Goal: Task Accomplishment & Management: Manage account settings

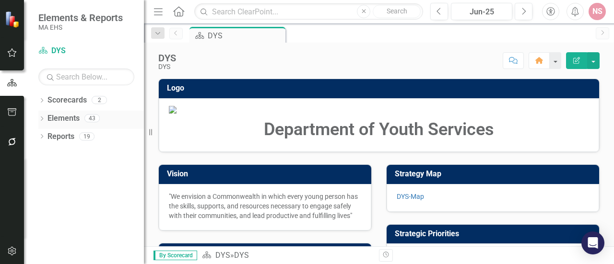
click at [58, 117] on link "Elements" at bounding box center [63, 118] width 32 height 11
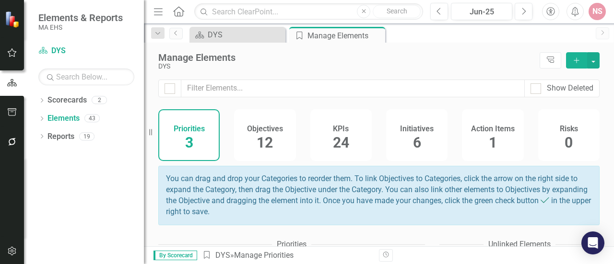
click at [414, 136] on span "6" at bounding box center [417, 142] width 8 height 17
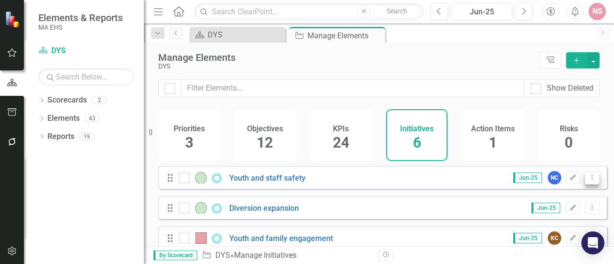
click at [588, 181] on icon "Dropdown Menu" at bounding box center [592, 177] width 8 height 6
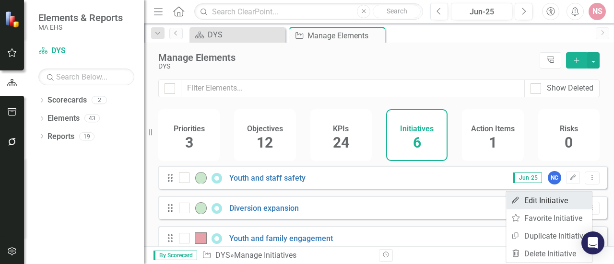
click at [550, 197] on link "Edit Edit Initiative" at bounding box center [549, 201] width 86 height 18
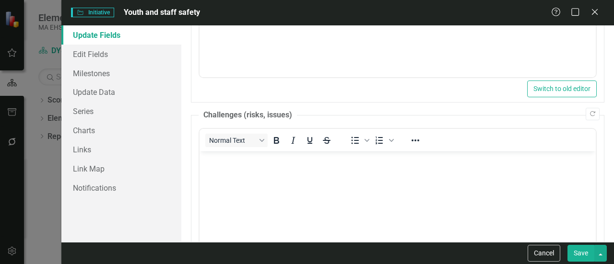
scroll to position [265, 0]
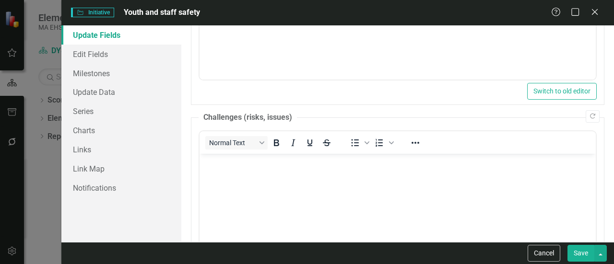
click at [456, 175] on body "Rich Text Area. Press ALT-0 for help." at bounding box center [397, 225] width 396 height 144
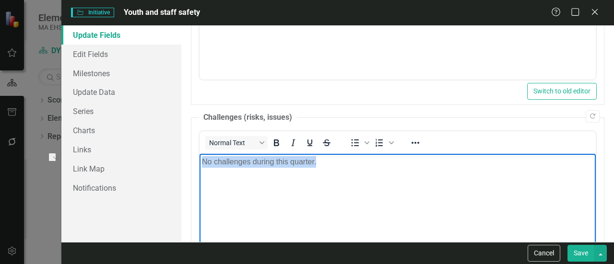
drag, startPoint x: 317, startPoint y: 162, endPoint x: 204, endPoint y: 170, distance: 113.4
click at [204, 170] on body "No challenges during this quarter." at bounding box center [397, 225] width 396 height 144
copy p "No challenges during this quarter."
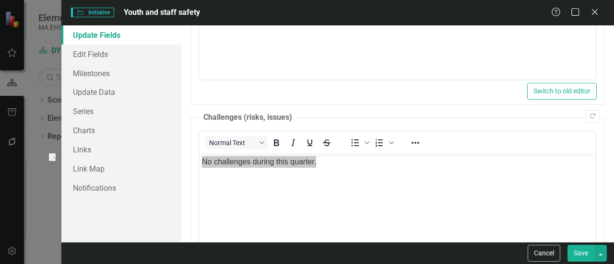
click at [579, 257] on button "Save" at bounding box center [580, 253] width 27 height 17
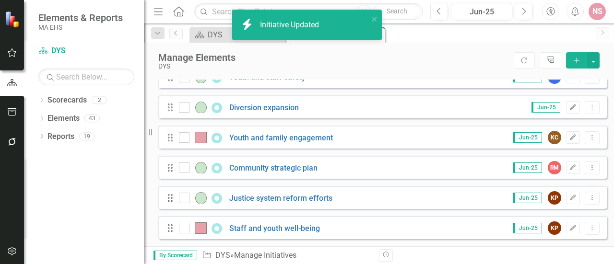
scroll to position [107, 0]
drag, startPoint x: 579, startPoint y: 257, endPoint x: 406, endPoint y: 204, distance: 181.0
click at [406, 204] on div "Menu Home Search Close Search Previous Jun-25 Next Accessibility Alerts NS User…" at bounding box center [379, 132] width 470 height 264
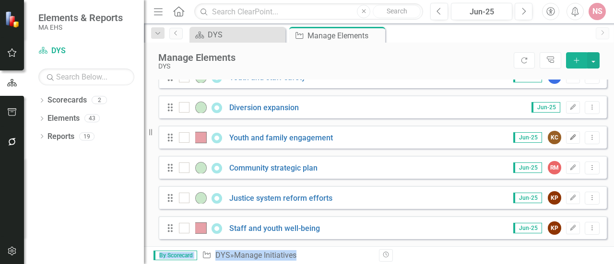
click at [570, 139] on icon "button" at bounding box center [573, 137] width 6 height 6
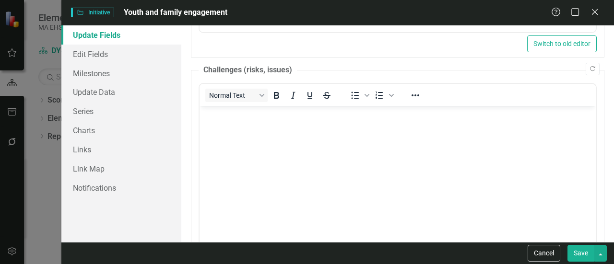
scroll to position [311, 0]
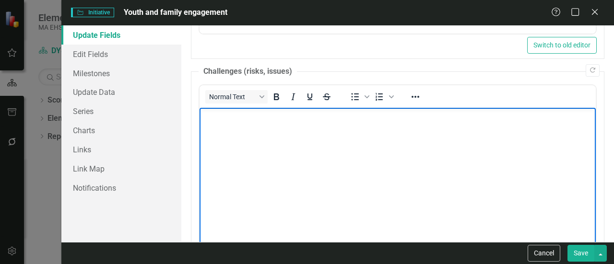
click at [481, 174] on body "Rich Text Area. Press ALT-0 for help." at bounding box center [397, 179] width 396 height 144
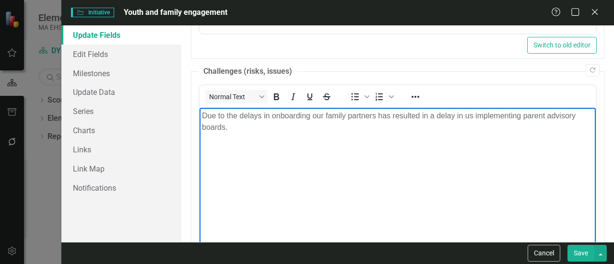
click at [244, 116] on p "Due to the delays in onboarding our family partners has resulted in a delay in …" at bounding box center [397, 121] width 391 height 23
click at [350, 157] on body "Delays in onboarding our family partners has resulted in a delay in us implemen…" at bounding box center [397, 179] width 396 height 144
click at [348, 137] on body "Delays in onboarding our family partners have resulted in a delay in us impleme…" at bounding box center [397, 179] width 396 height 144
click at [436, 159] on body "Delays in onboarding our family partners have resulted in a delay in our implem…" at bounding box center [397, 179] width 396 height 144
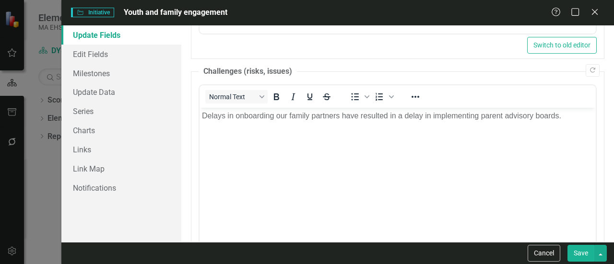
click at [434, 164] on body "Delays in onboarding our family partners have resulted in a delay in implementi…" at bounding box center [397, 179] width 396 height 144
click at [578, 250] on button "Save" at bounding box center [580, 253] width 27 height 17
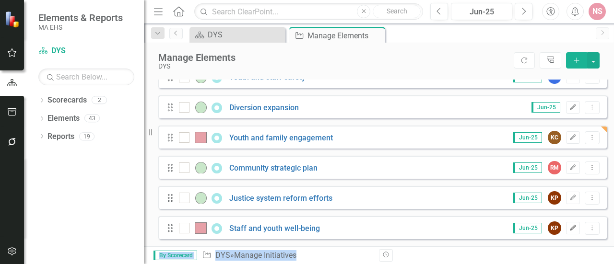
click at [569, 228] on icon "Edit" at bounding box center [572, 228] width 7 height 6
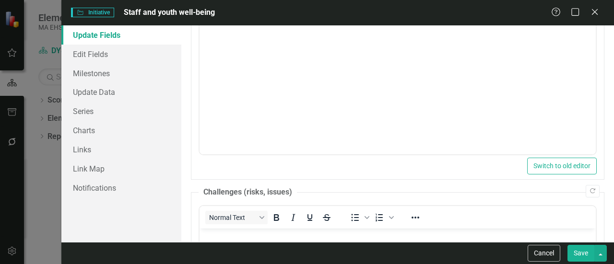
scroll to position [380, 0]
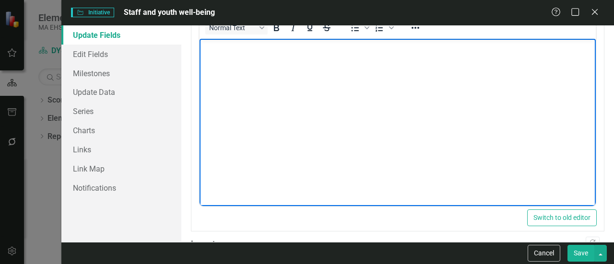
click at [452, 71] on body "Rich Text Area. Press ALT-0 for help." at bounding box center [397, 110] width 396 height 144
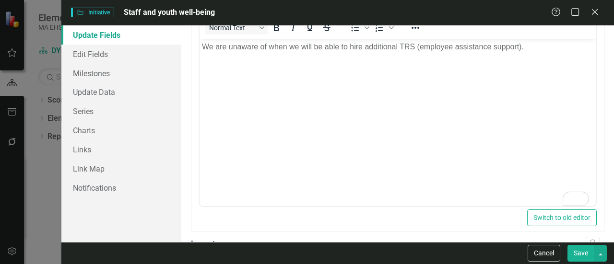
click at [581, 252] on button "Save" at bounding box center [580, 253] width 27 height 17
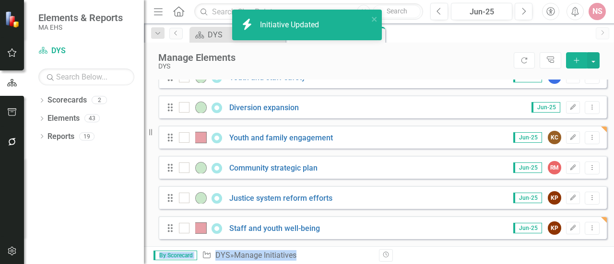
click at [611, 248] on div "By Scorecard Initiative DYS » Manage Initiatives Revision History" at bounding box center [379, 255] width 470 height 18
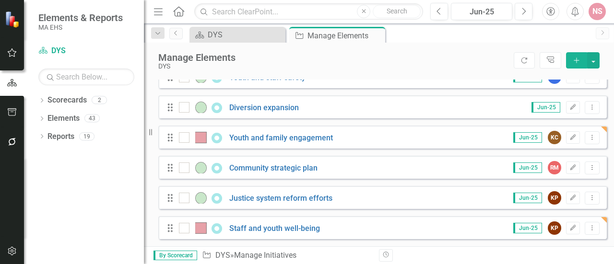
click at [612, 70] on div "Manage Elements DYS Refresh Tree Explorer Add" at bounding box center [379, 61] width 470 height 37
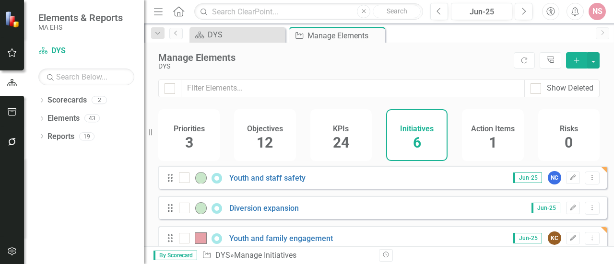
click at [253, 133] on h4 "Objectives" at bounding box center [265, 129] width 36 height 9
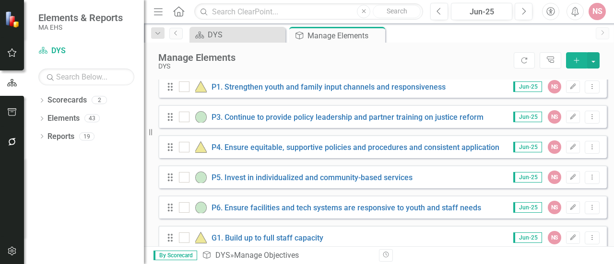
scroll to position [184, 0]
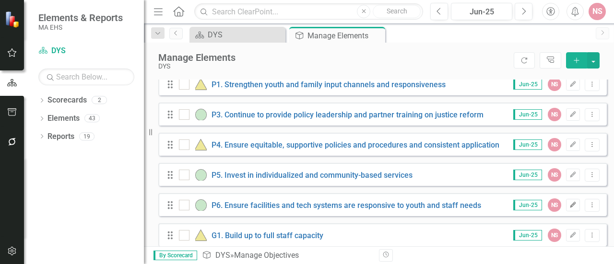
click at [570, 208] on icon "button" at bounding box center [573, 205] width 6 height 6
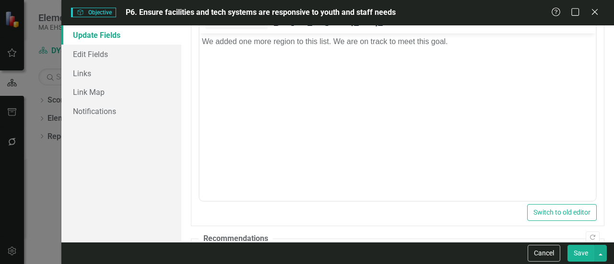
scroll to position [0, 0]
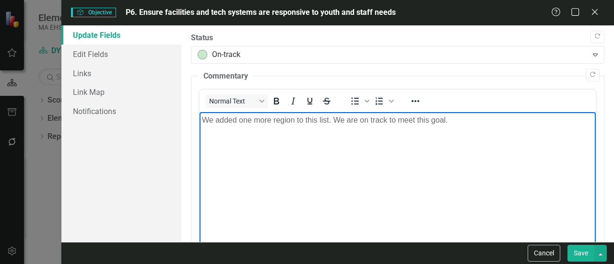
click at [203, 117] on p "We added one more region to this list. We are on track to meet this goal." at bounding box center [397, 121] width 391 height 12
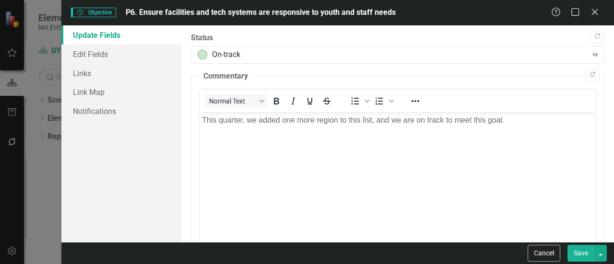
click at [575, 253] on button "Save" at bounding box center [580, 253] width 27 height 17
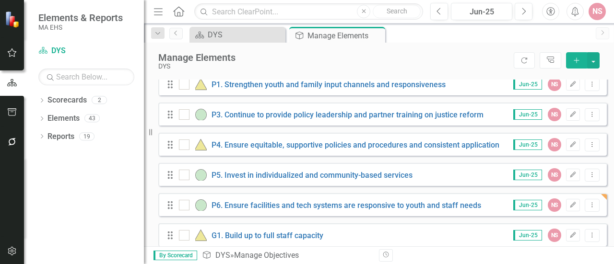
scroll to position [288, 0]
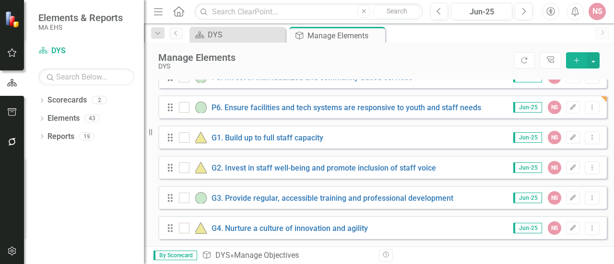
click at [610, 256] on div "Revision History" at bounding box center [604, 255] width 451 height 12
